Goal: Task Accomplishment & Management: Manage account settings

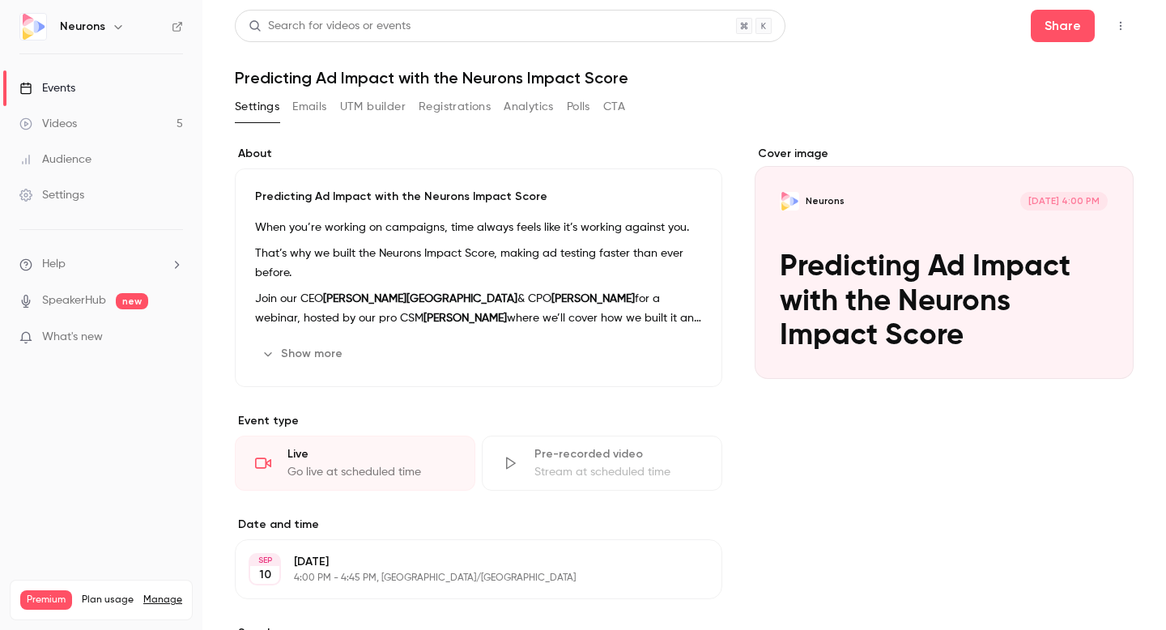
click at [91, 131] on link "Videos 5" at bounding box center [101, 124] width 202 height 36
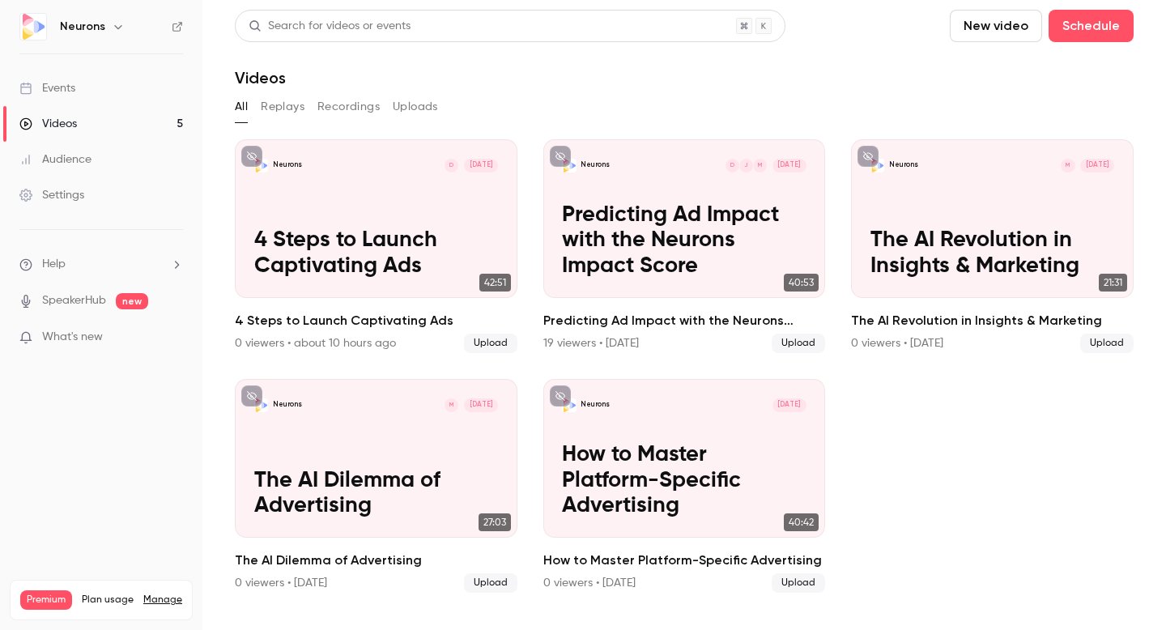
click at [74, 91] on div "Events" at bounding box center [47, 88] width 56 height 16
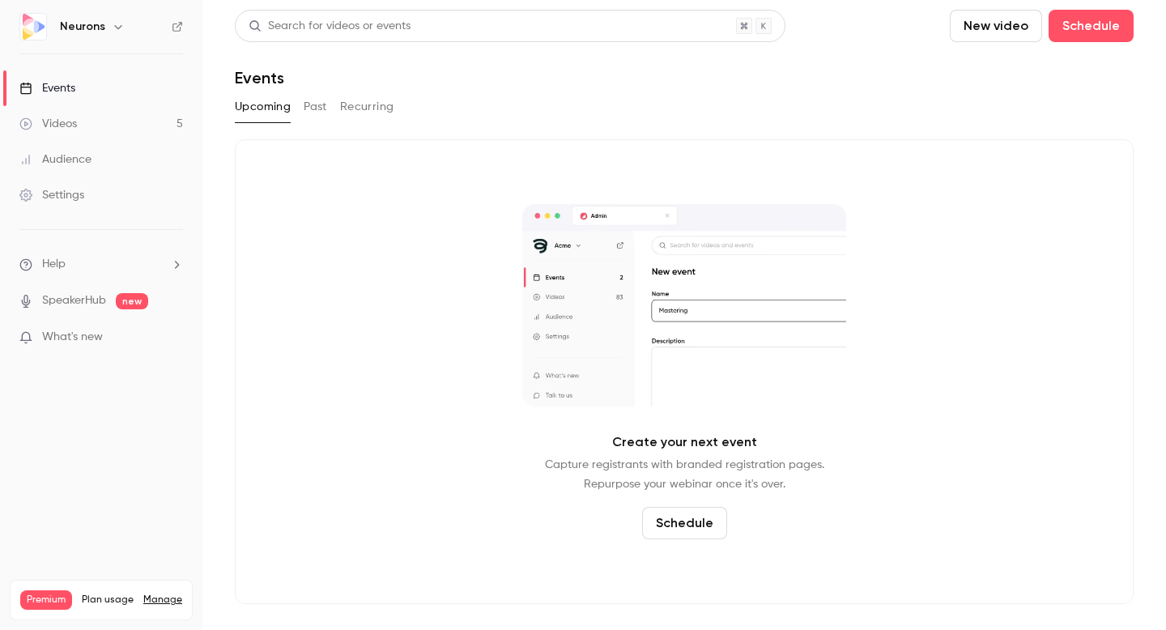
click at [328, 106] on div "Upcoming Past Recurring" at bounding box center [684, 107] width 899 height 26
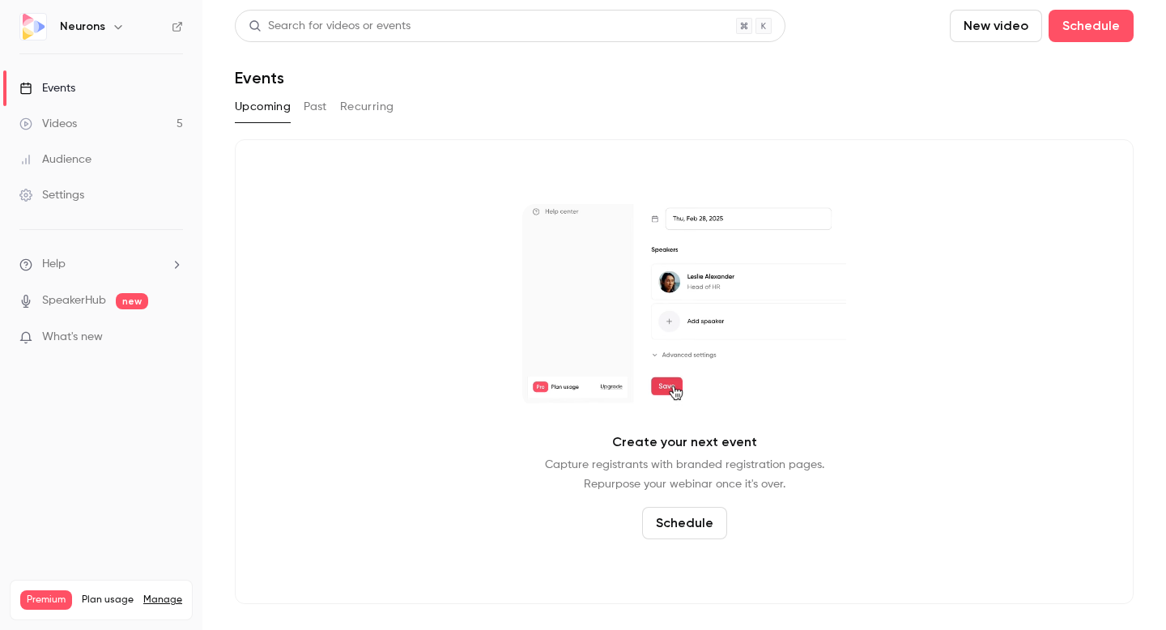
click at [311, 110] on button "Past" at bounding box center [315, 107] width 23 height 26
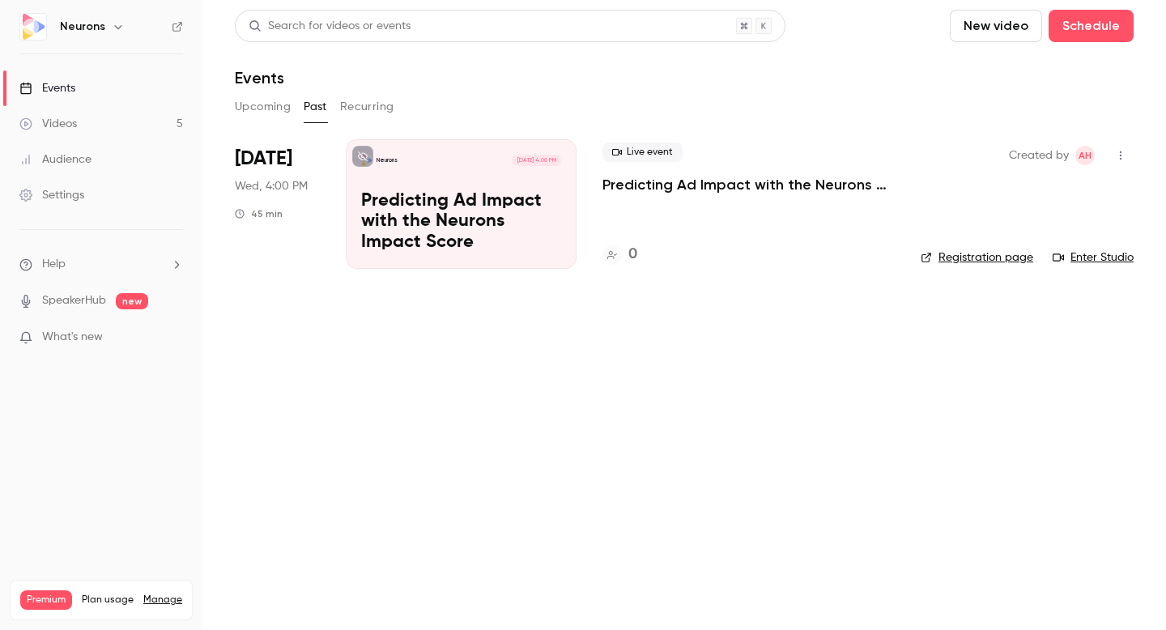
click at [361, 105] on button "Recurring" at bounding box center [367, 107] width 54 height 26
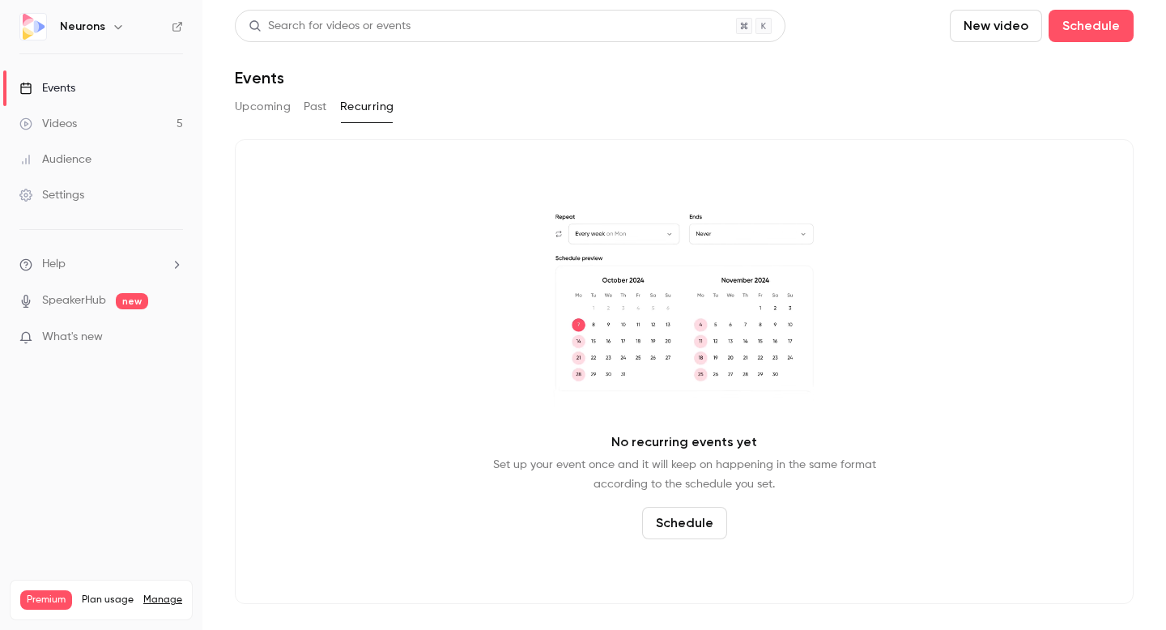
click at [308, 104] on button "Past" at bounding box center [315, 107] width 23 height 26
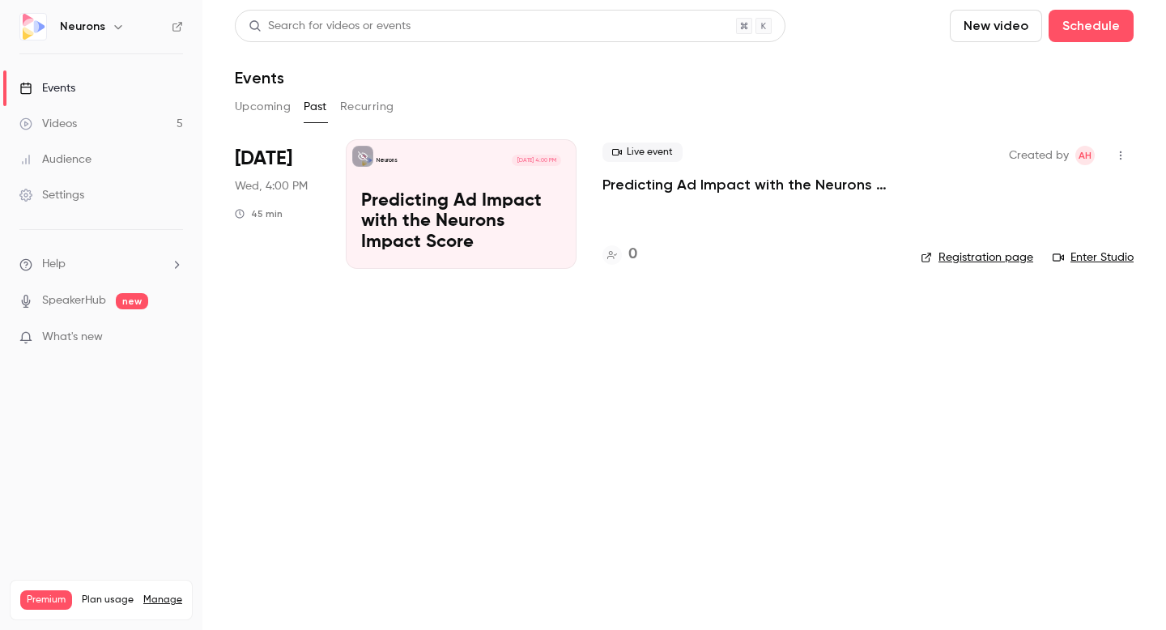
click at [1119, 155] on icon "button" at bounding box center [1120, 155] width 13 height 11
click at [1046, 357] on div "Delete" at bounding box center [1058, 365] width 123 height 16
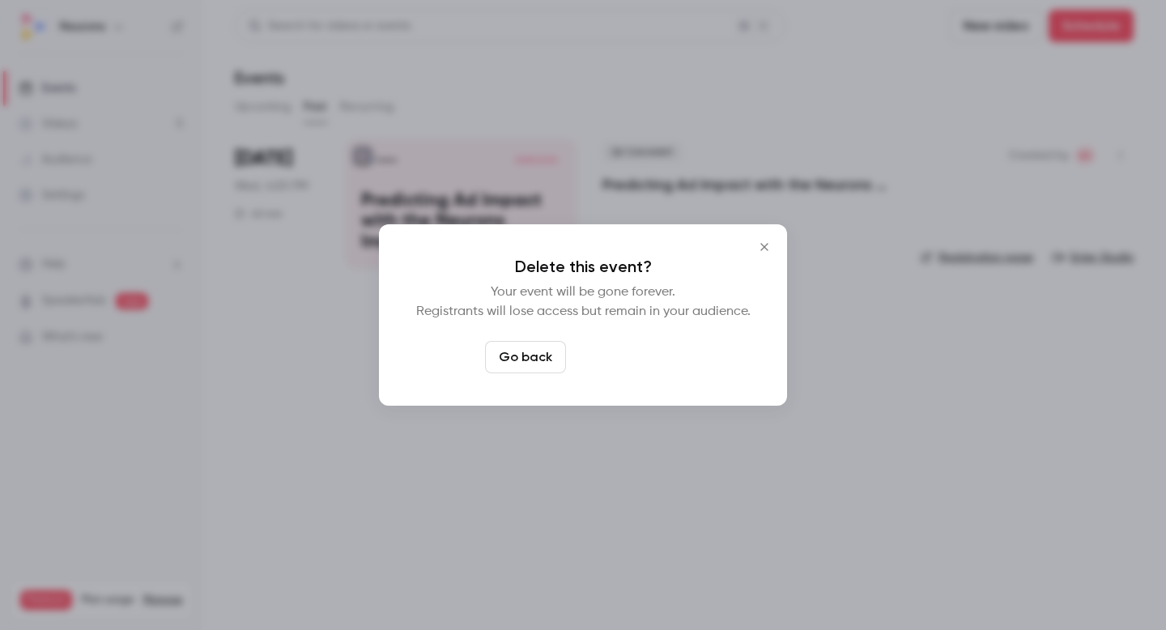
click at [616, 368] on button "Delete event" at bounding box center [627, 357] width 109 height 32
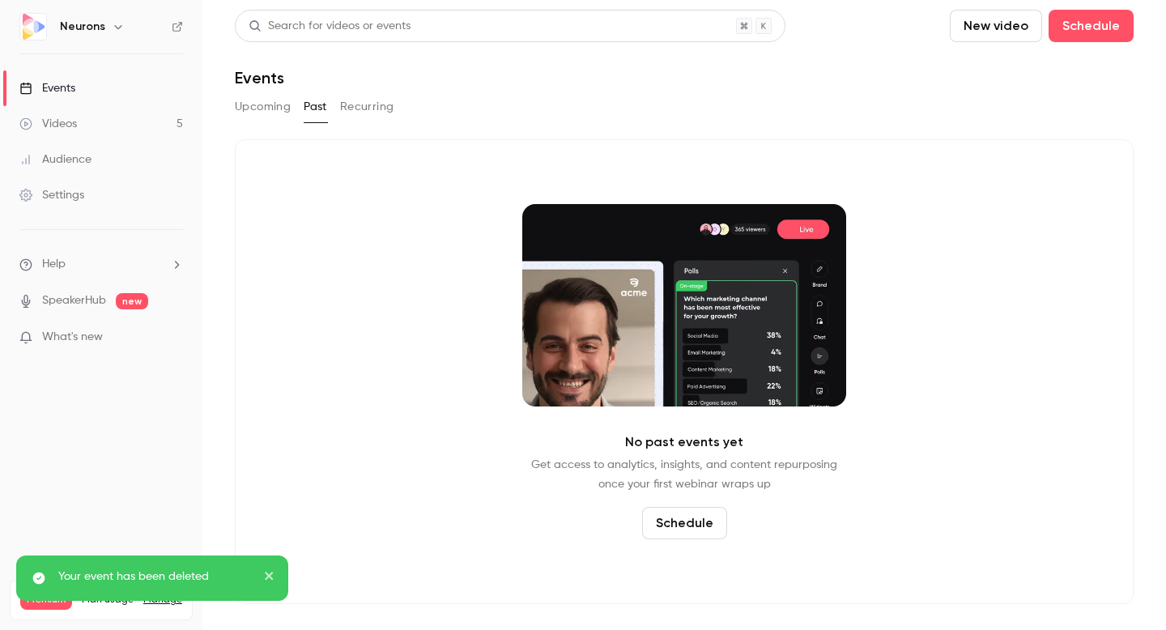
click at [84, 116] on link "Videos 5" at bounding box center [101, 124] width 202 height 36
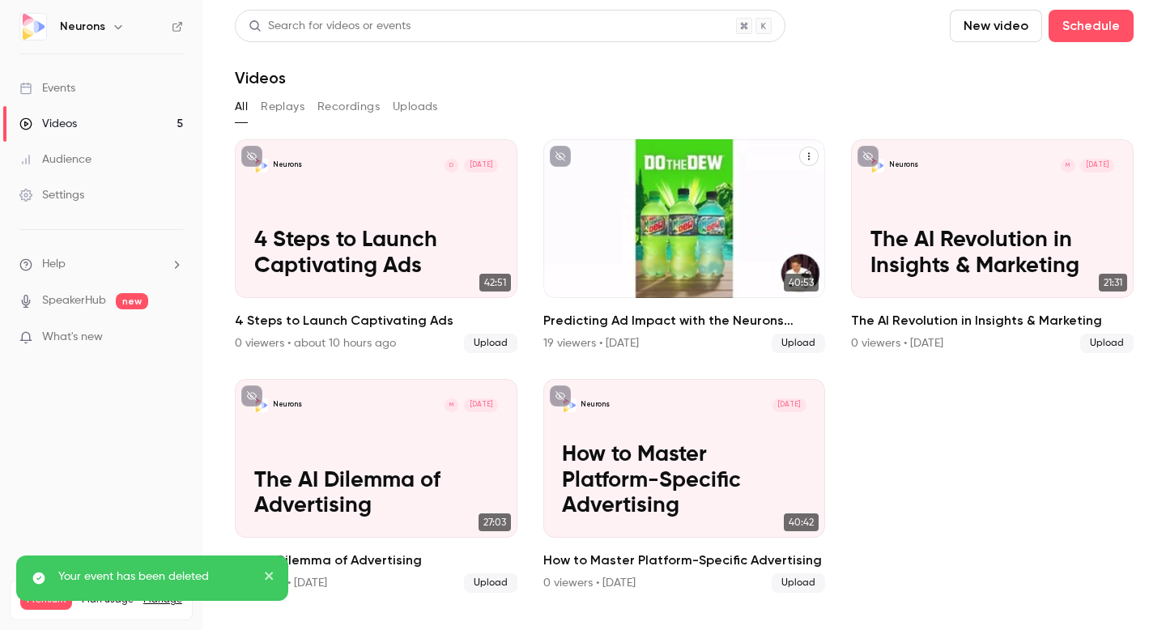
click at [701, 322] on h2 "Predicting Ad Impact with the Neurons Impact Score" at bounding box center [684, 320] width 283 height 19
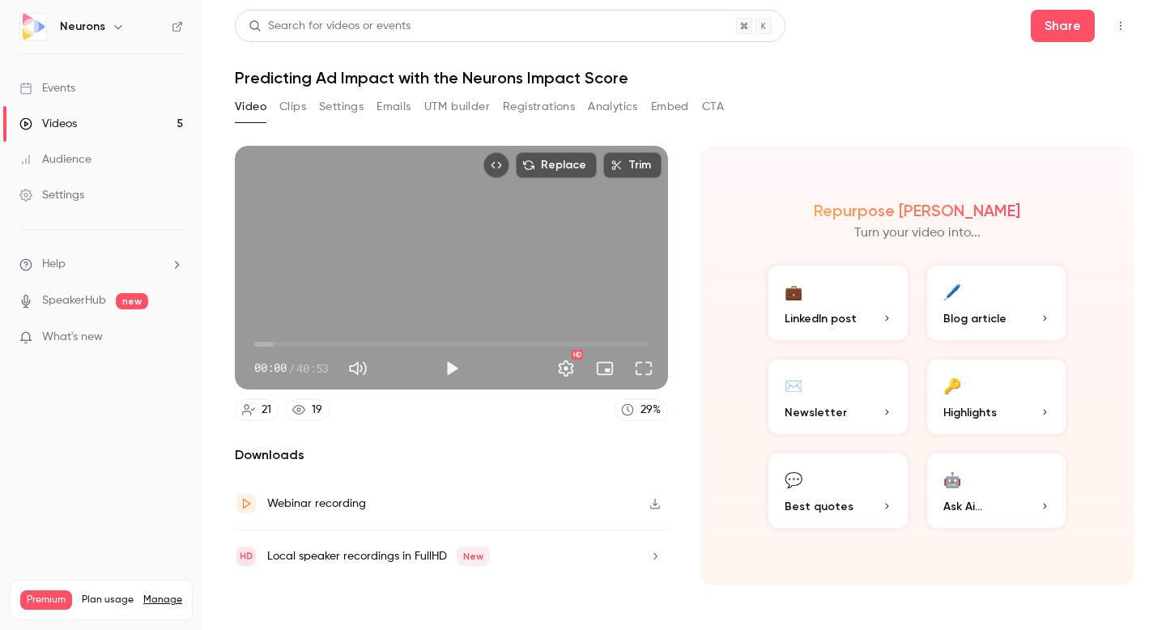
click at [340, 110] on button "Settings" at bounding box center [341, 107] width 45 height 26
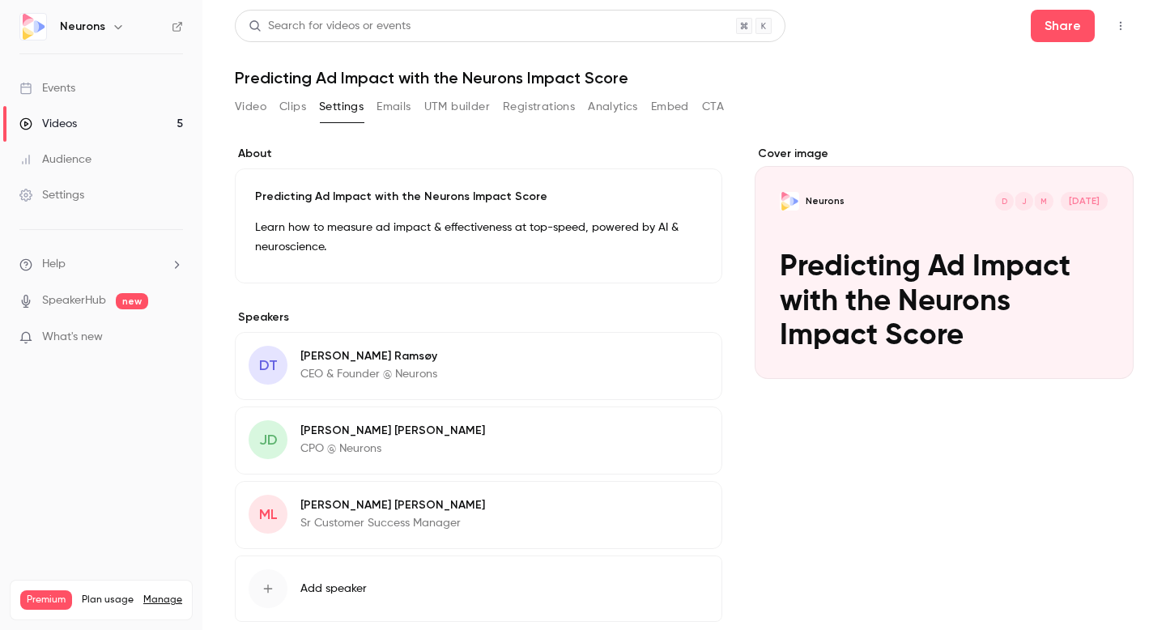
click at [534, 109] on button "Registrations" at bounding box center [539, 107] width 72 height 26
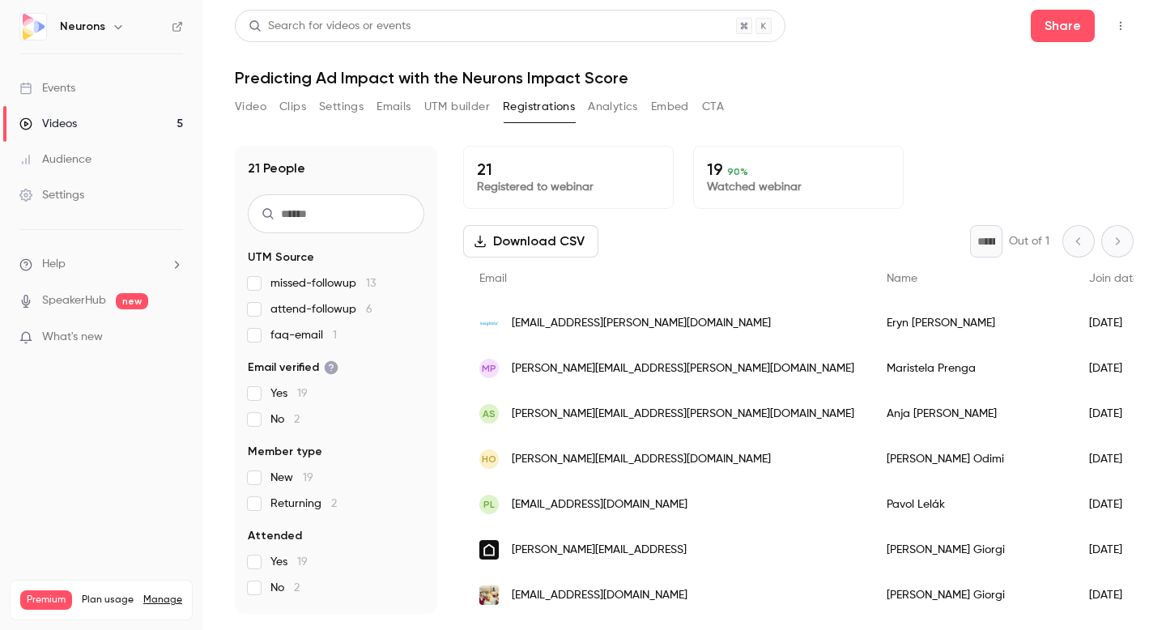
click at [604, 100] on button "Analytics" at bounding box center [613, 107] width 50 height 26
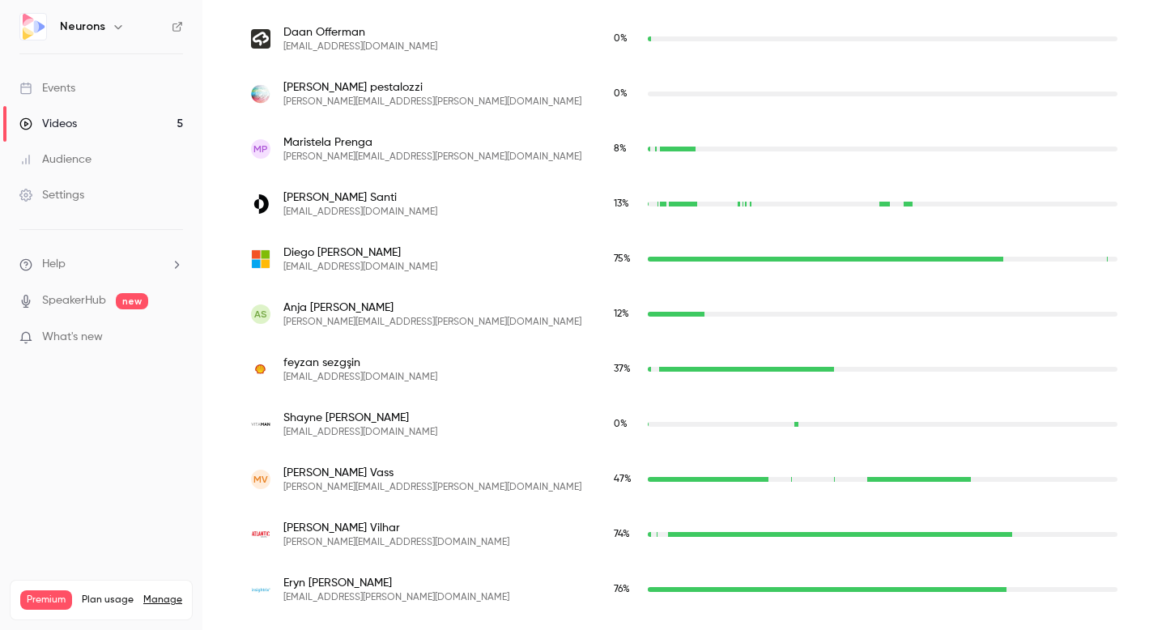
scroll to position [1198, 0]
